Goal: Navigation & Orientation: Find specific page/section

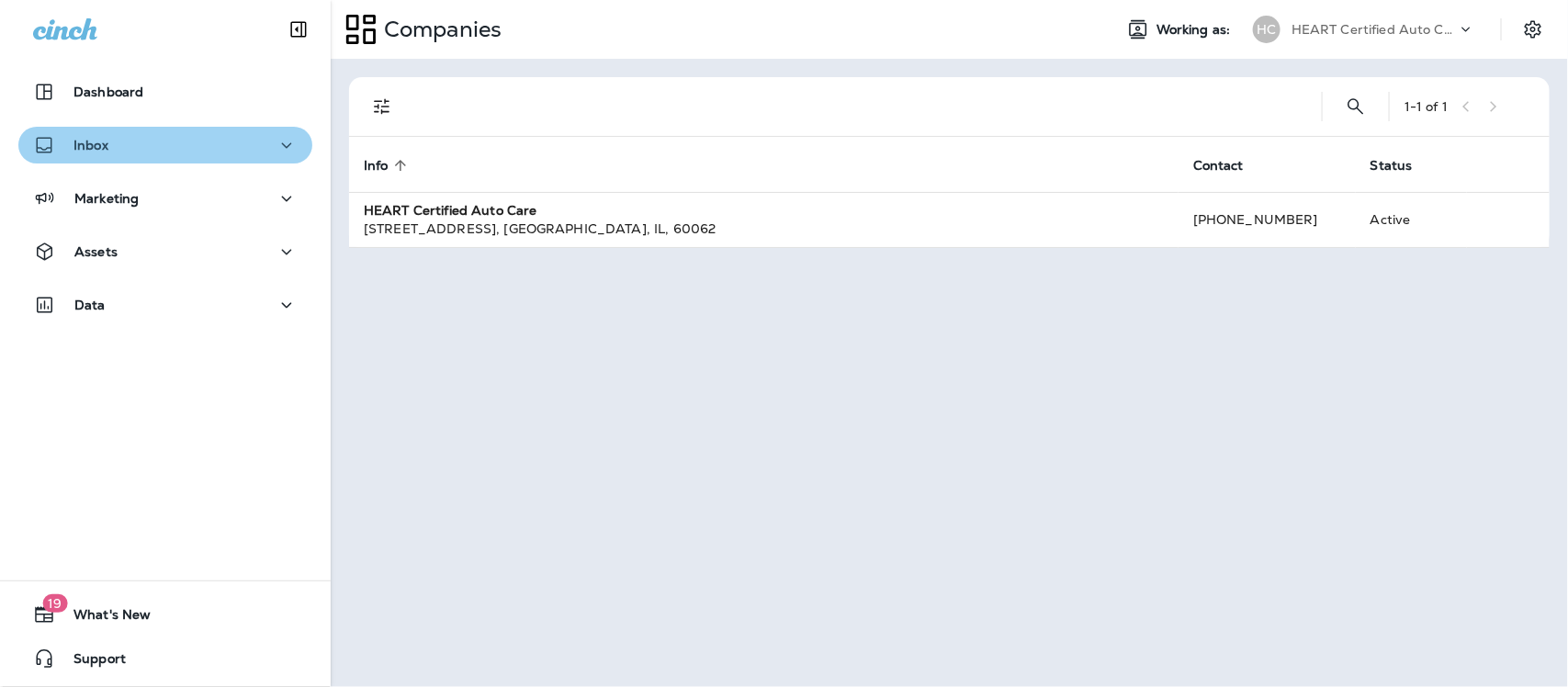
click at [177, 138] on div "Inbox" at bounding box center [165, 146] width 264 height 23
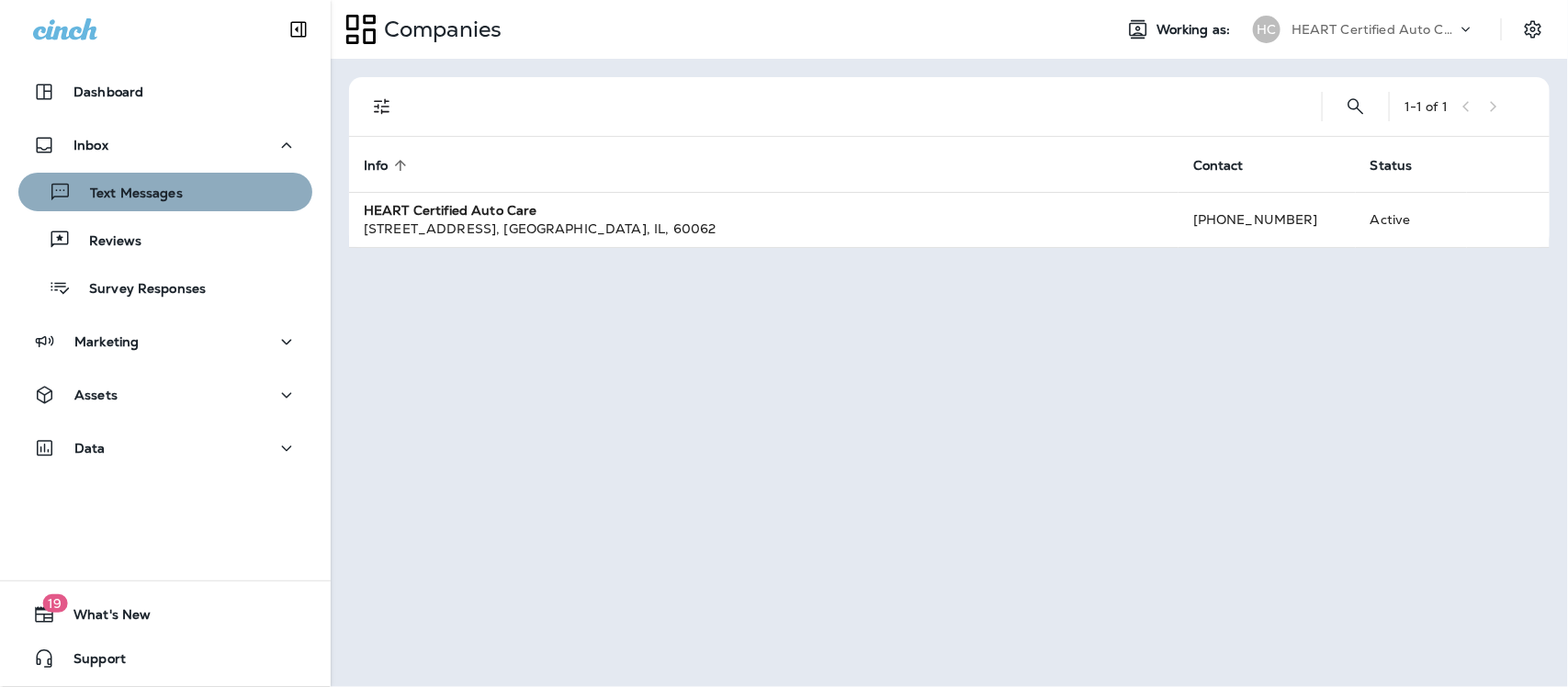
click at [166, 199] on p "Text Messages" at bounding box center [127, 194] width 111 height 18
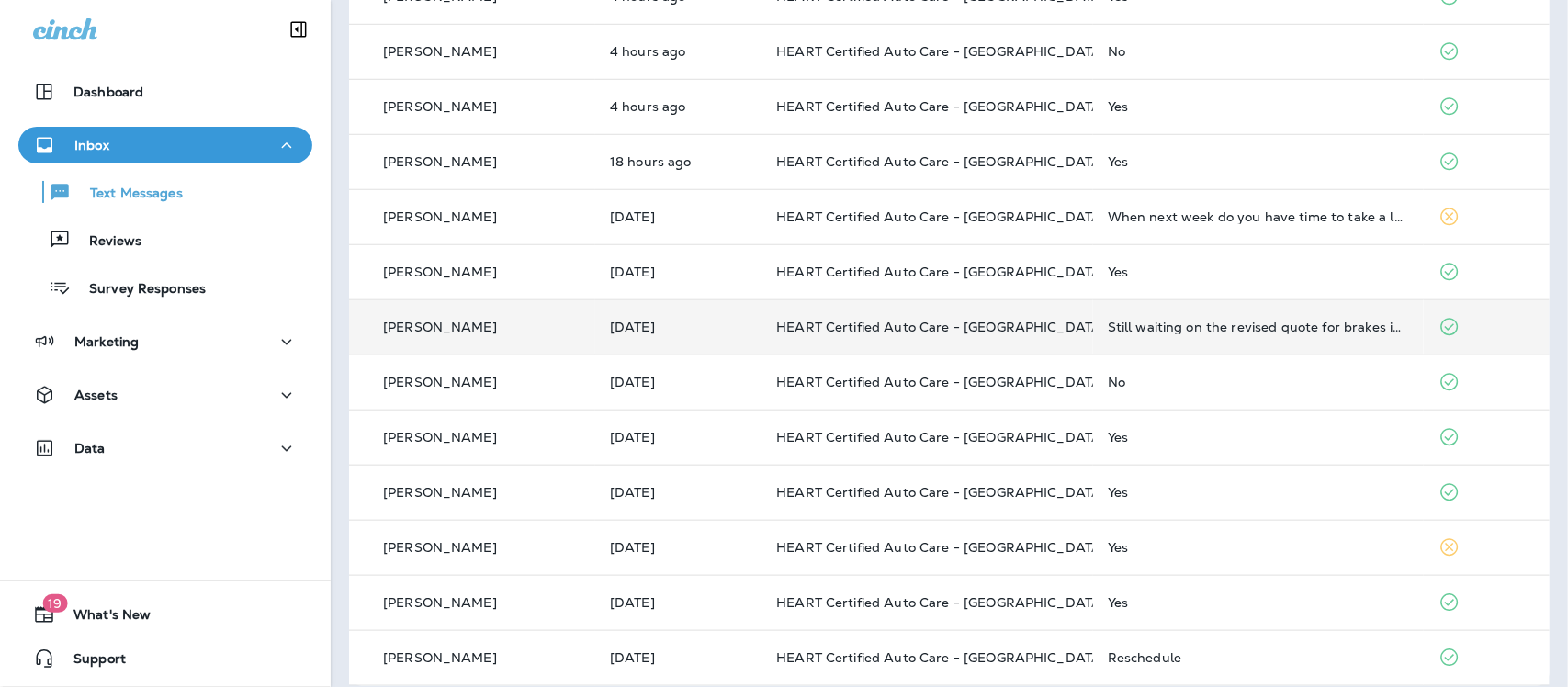
scroll to position [626, 0]
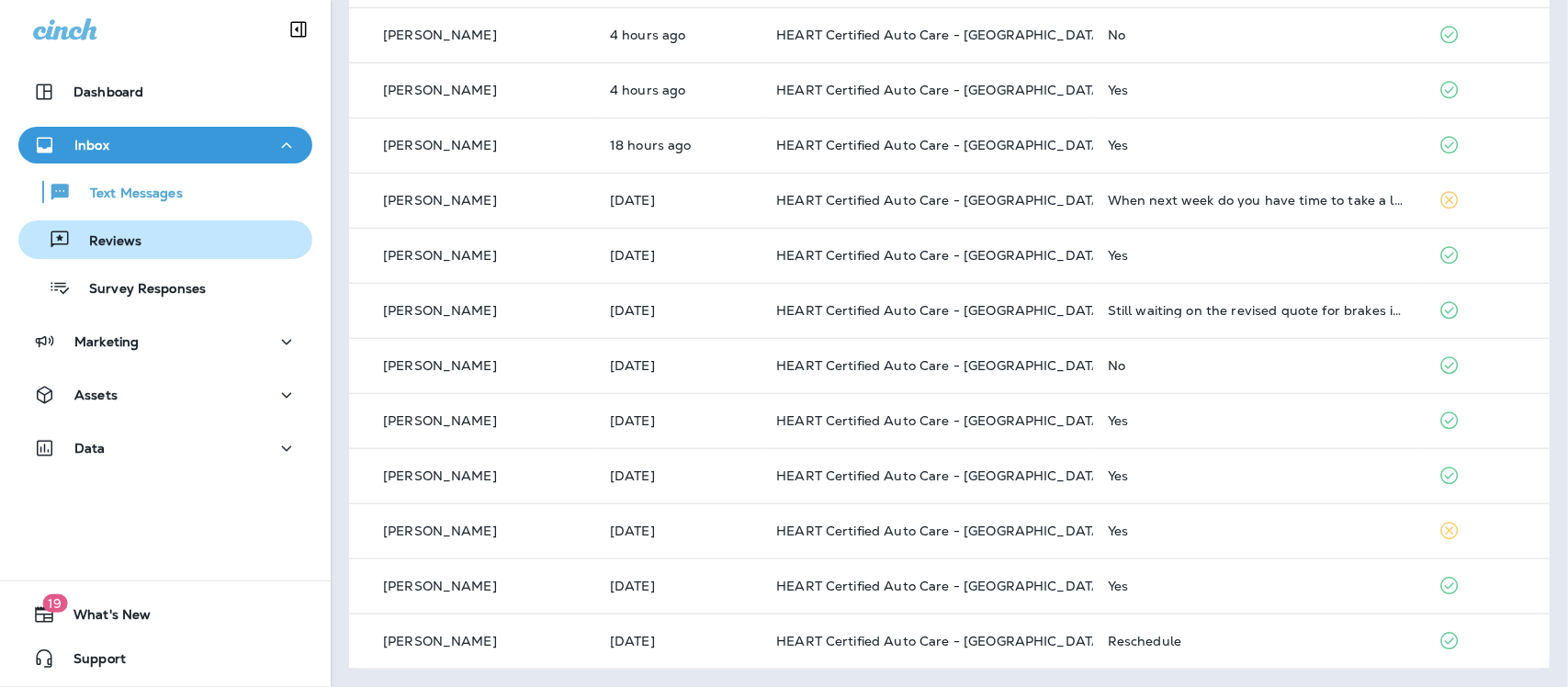
click at [130, 240] on p "Reviews" at bounding box center [106, 241] width 71 height 18
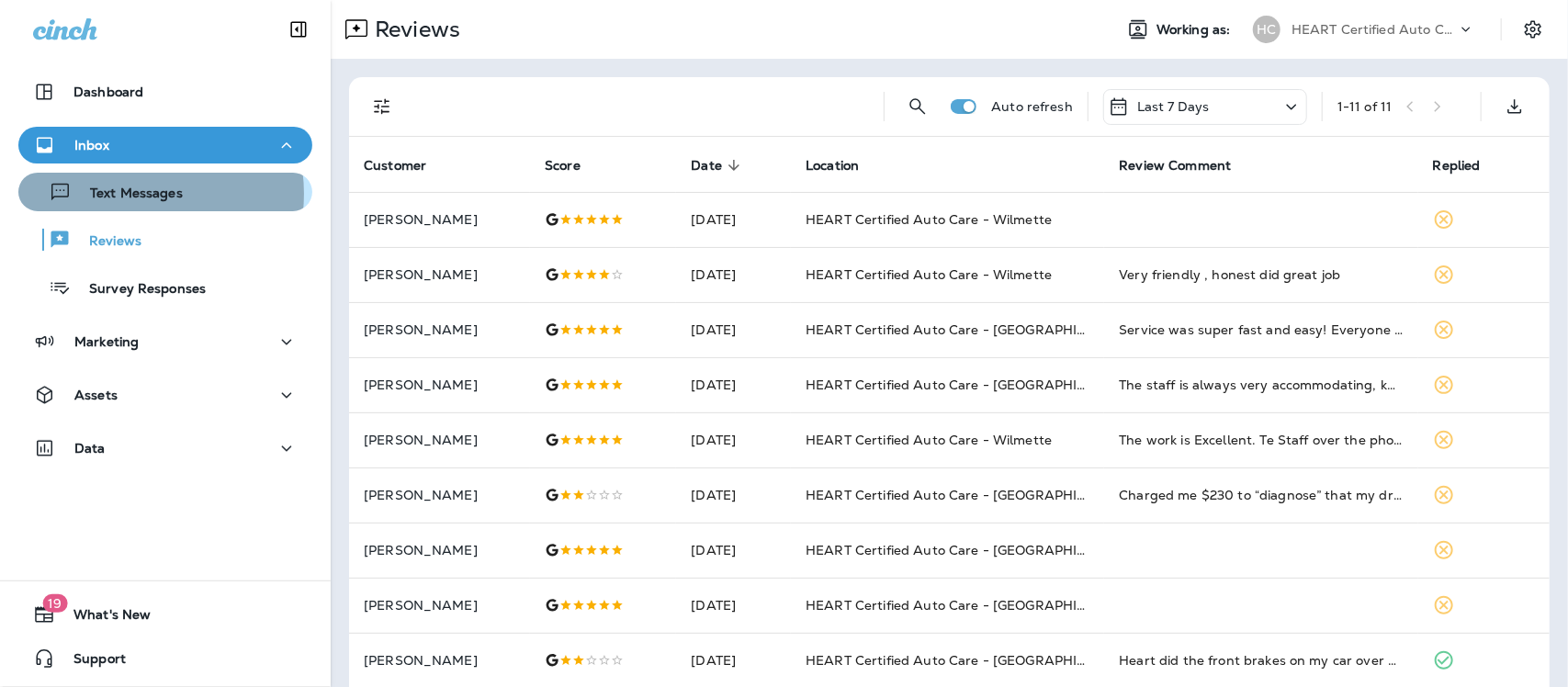
click at [135, 193] on p "Text Messages" at bounding box center [127, 194] width 111 height 18
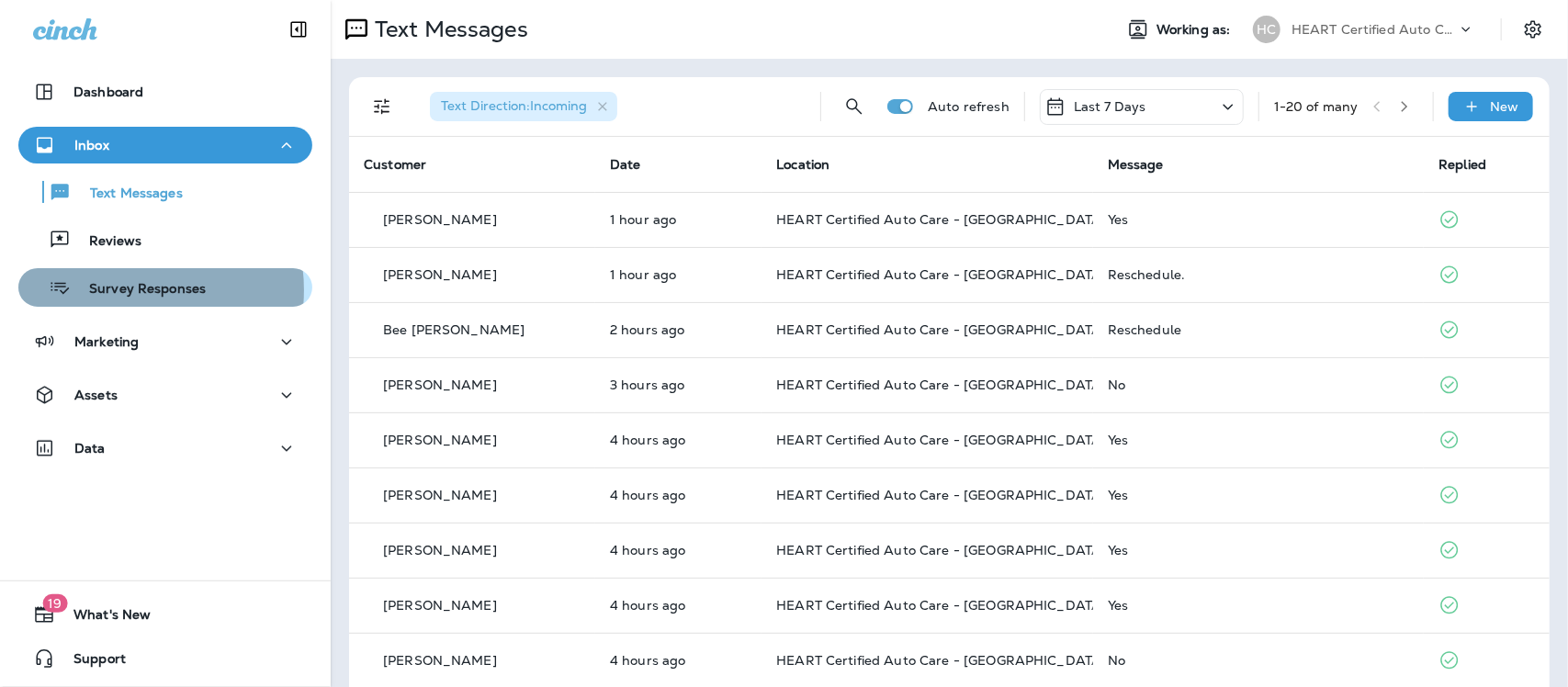
click at [124, 291] on p "Survey Responses" at bounding box center [138, 290] width 135 height 18
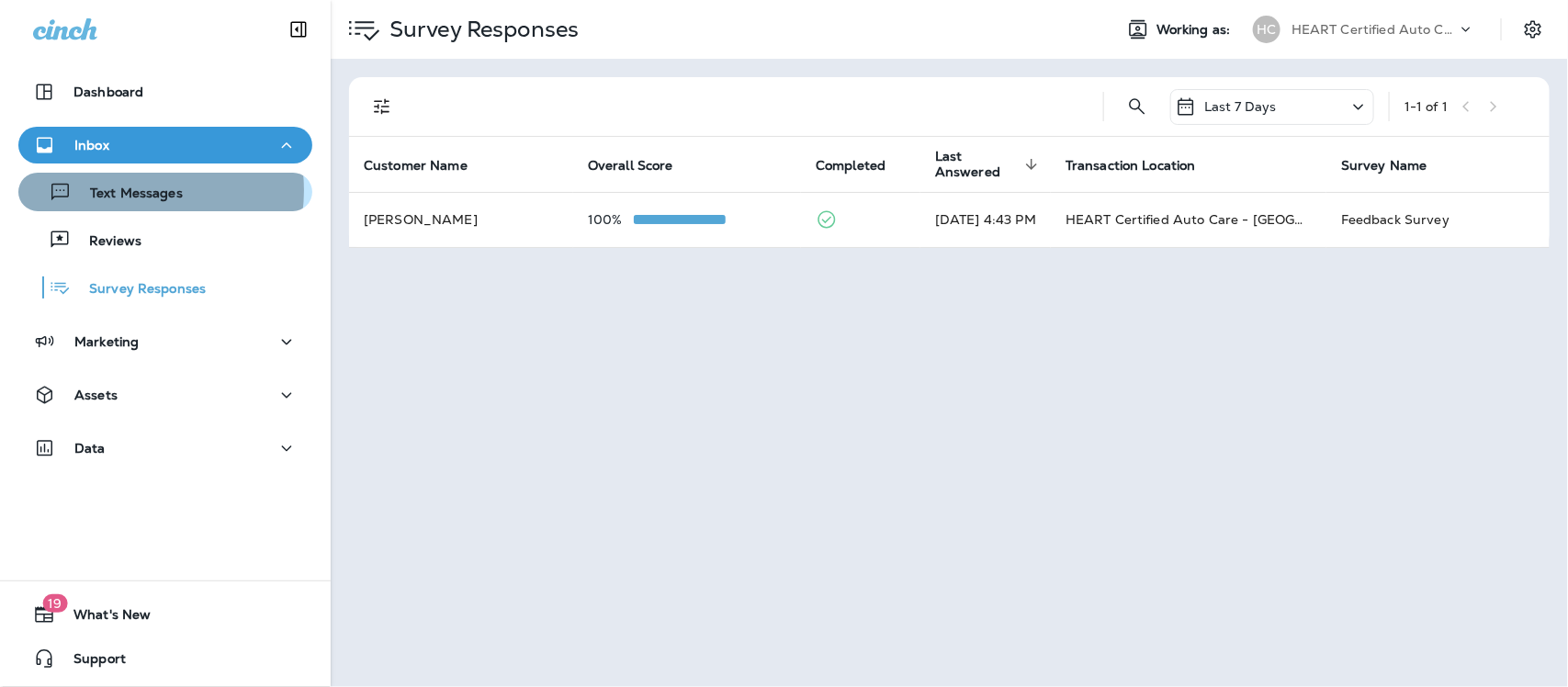
click at [136, 190] on p "Text Messages" at bounding box center [127, 194] width 111 height 18
